Goal: Download file/media

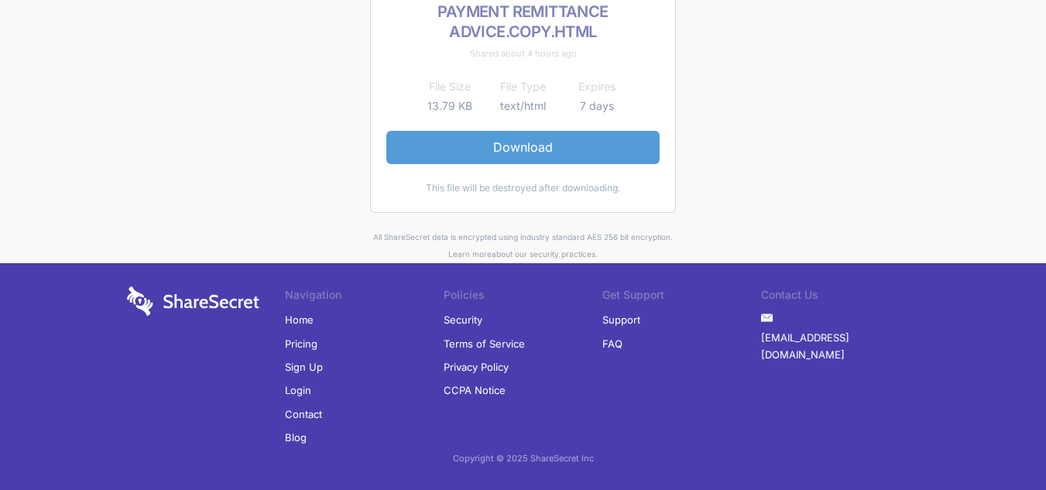
scroll to position [135, 0]
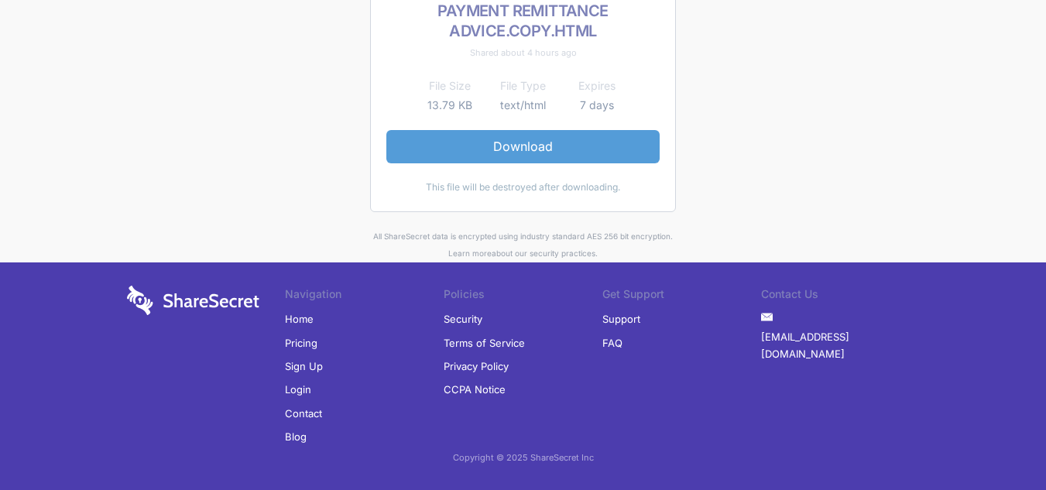
click at [533, 147] on link "Download" at bounding box center [522, 146] width 273 height 33
click at [524, 139] on link "Download" at bounding box center [522, 146] width 273 height 33
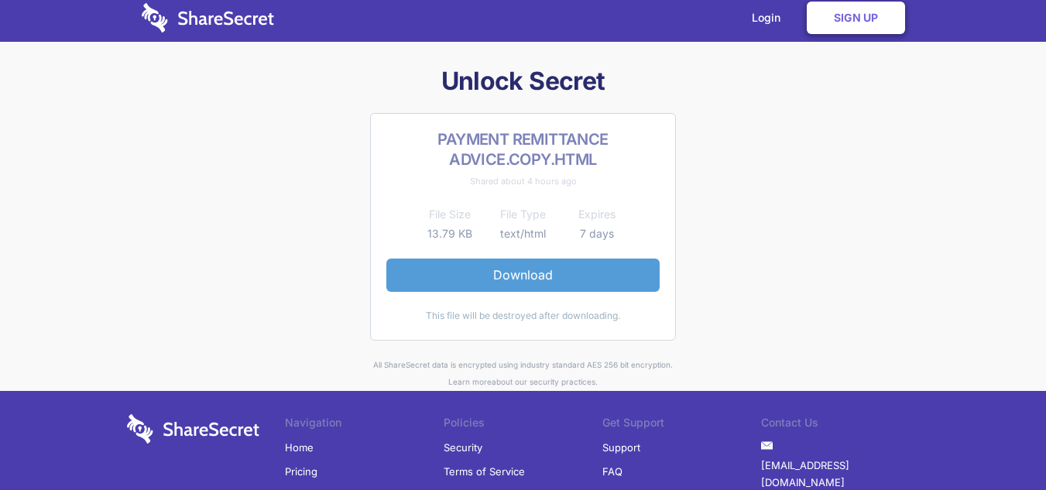
scroll to position [0, 0]
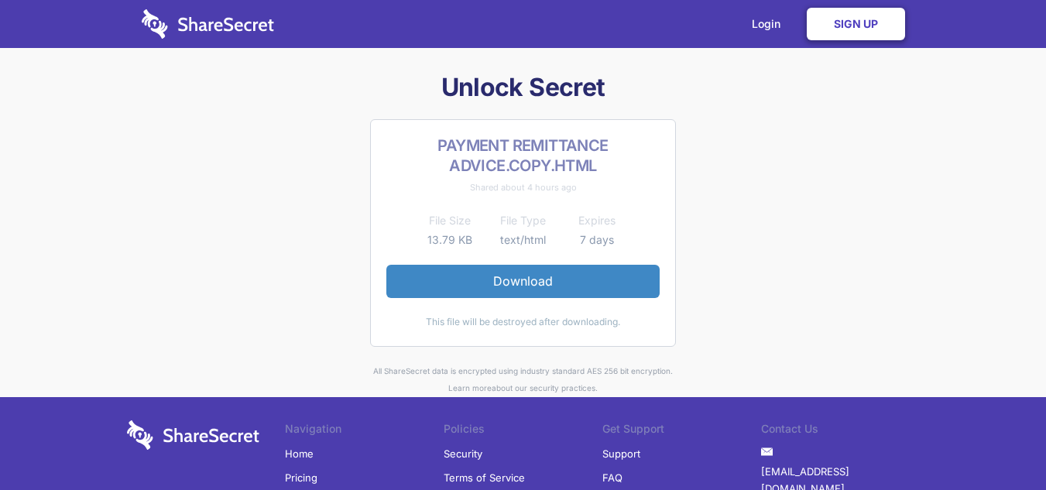
click at [842, 21] on link "Sign Up" at bounding box center [856, 24] width 98 height 33
click at [772, 26] on link "Login" at bounding box center [769, 24] width 67 height 48
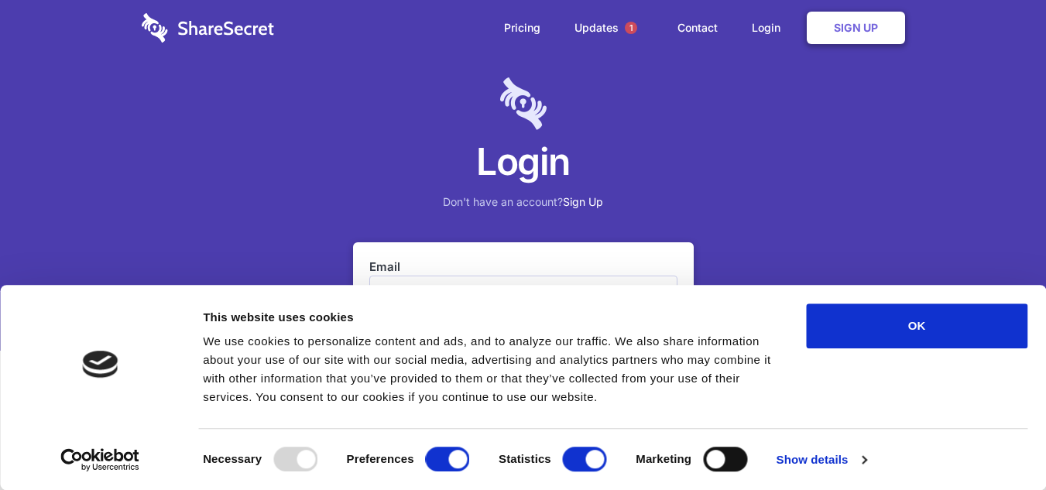
click at [419, 276] on input "Email" at bounding box center [523, 294] width 308 height 37
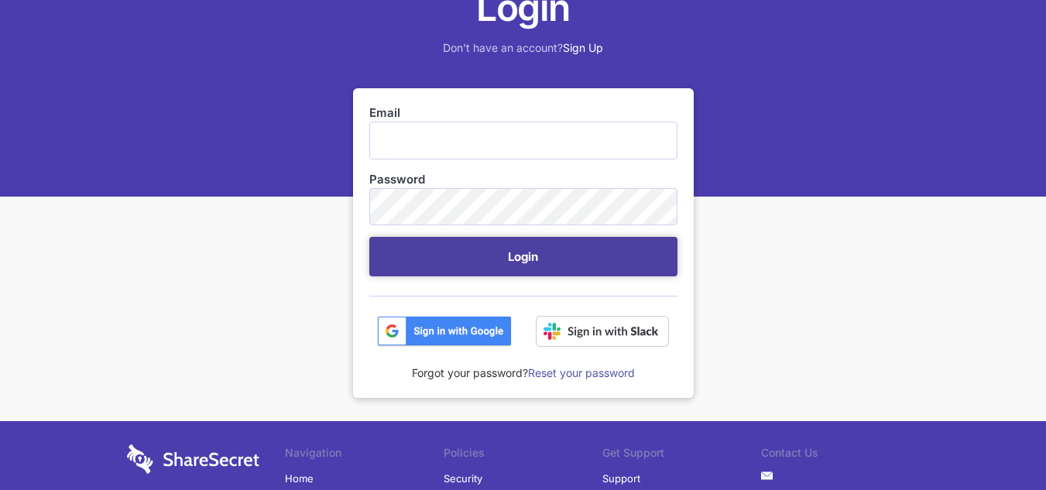
scroll to position [155, 0]
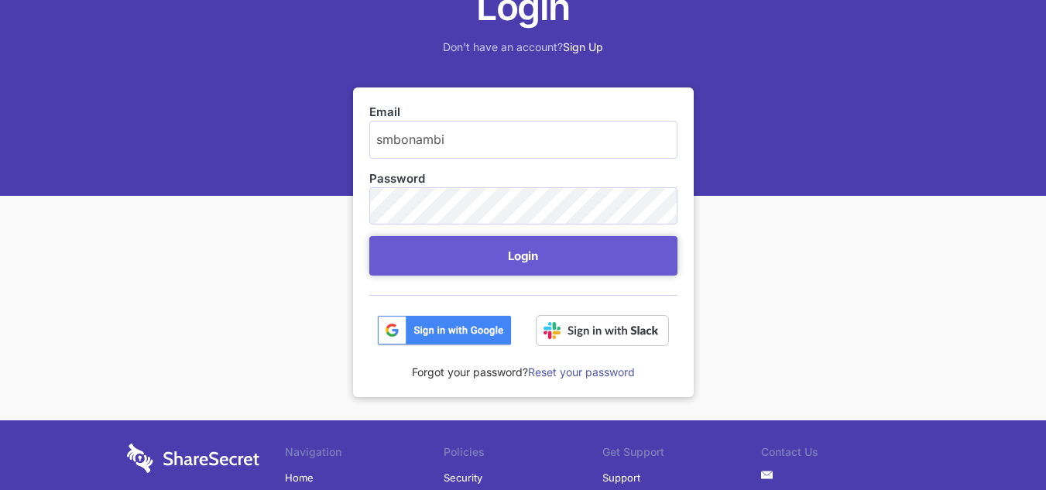
type input "[EMAIL_ADDRESS][DOMAIN_NAME]"
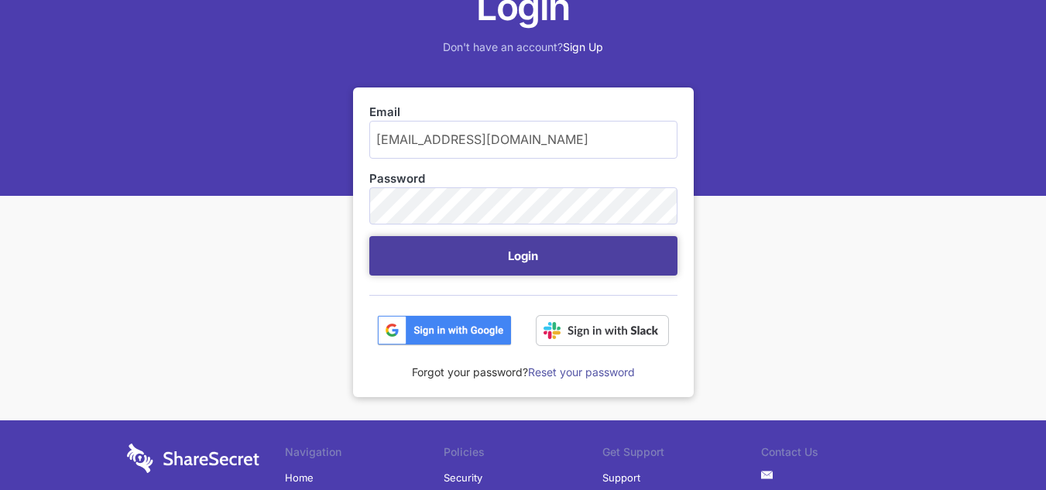
click at [530, 265] on button "Login" at bounding box center [523, 255] width 308 height 39
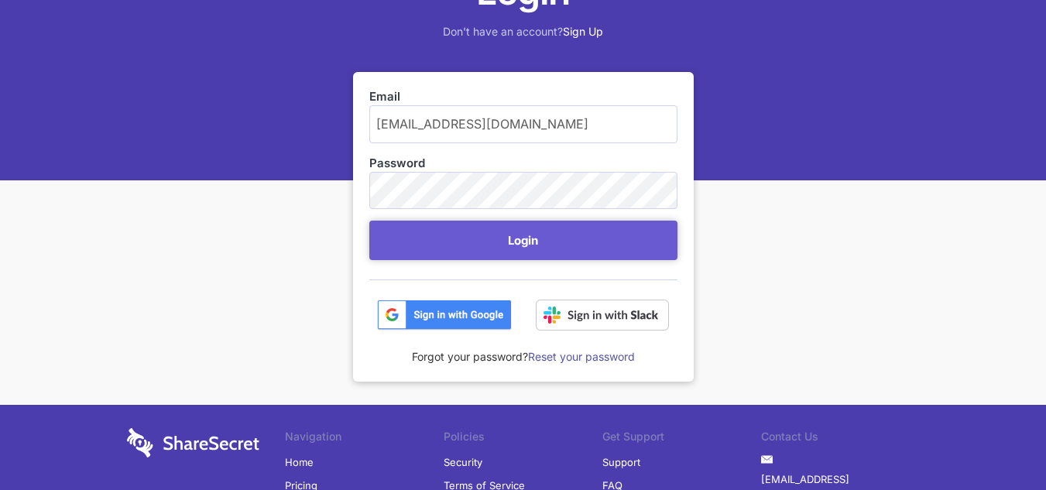
scroll to position [232, 0]
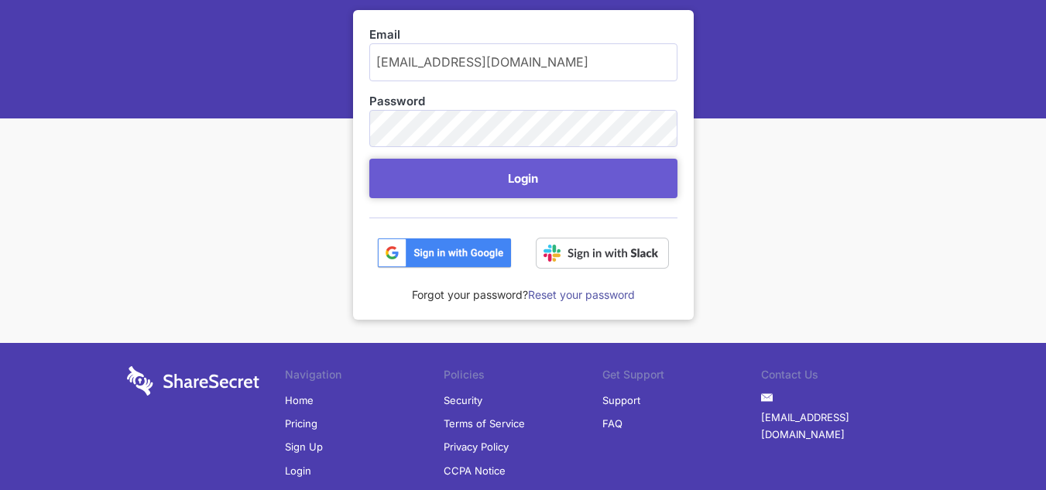
click at [406, 245] on img at bounding box center [444, 253] width 135 height 31
